Goal: Find specific page/section: Find specific page/section

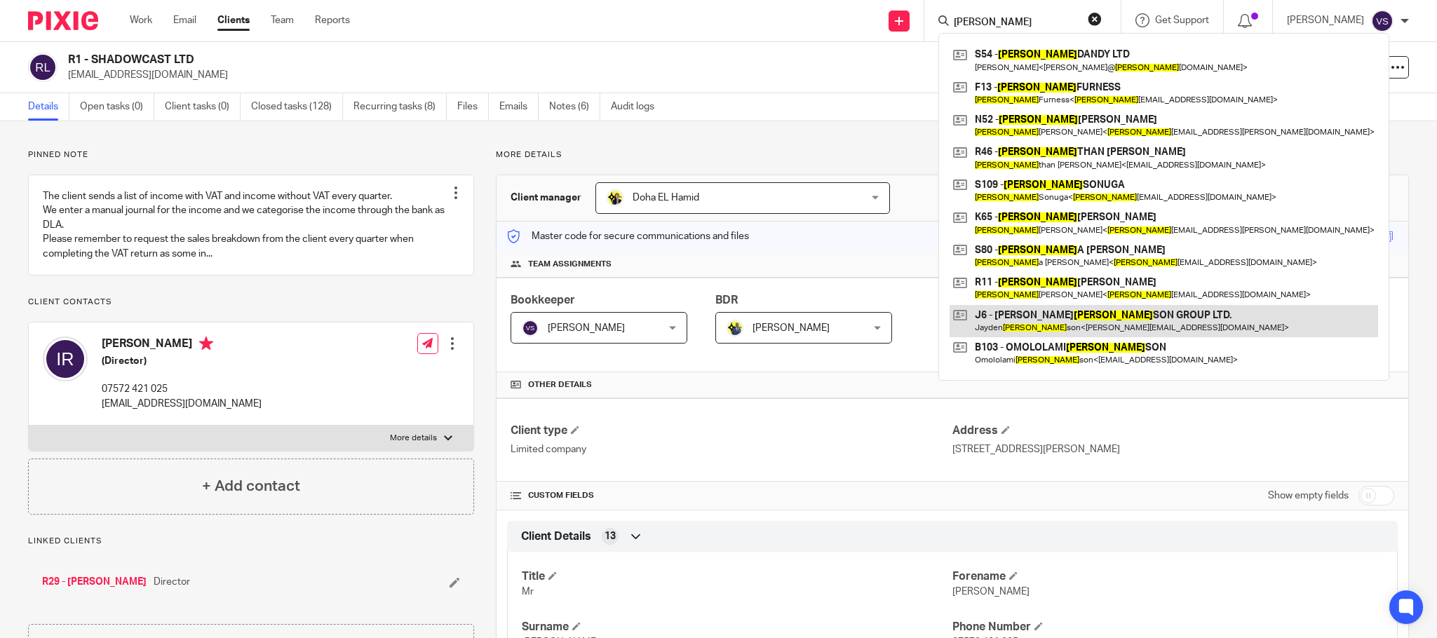
type input "johan"
click at [1061, 324] on link at bounding box center [1164, 321] width 428 height 32
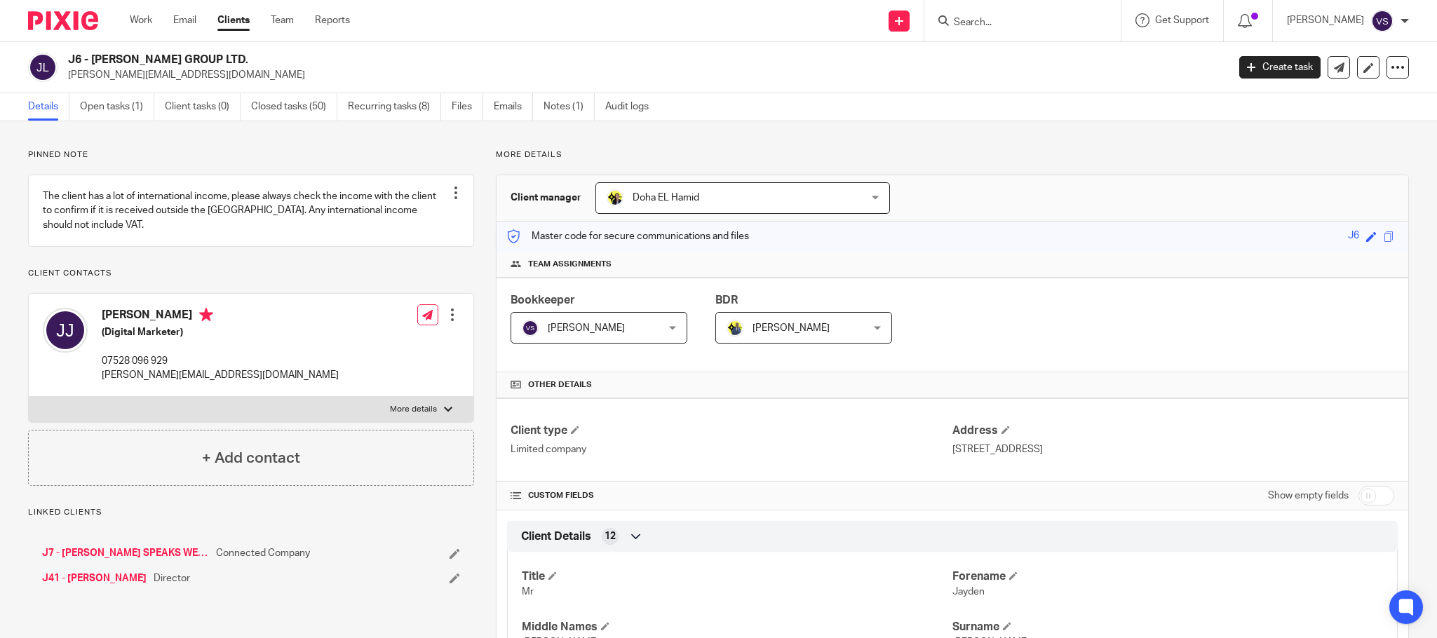
drag, startPoint x: 226, startPoint y: 58, endPoint x: 91, endPoint y: 64, distance: 134.8
click at [91, 64] on h2 "J6 - [PERSON_NAME] GROUP LTD." at bounding box center [528, 60] width 920 height 15
copy h2 "[PERSON_NAME] GROUP LTD."
click at [116, 107] on link "Open tasks (1)" at bounding box center [117, 106] width 74 height 27
